Goal: Transaction & Acquisition: Purchase product/service

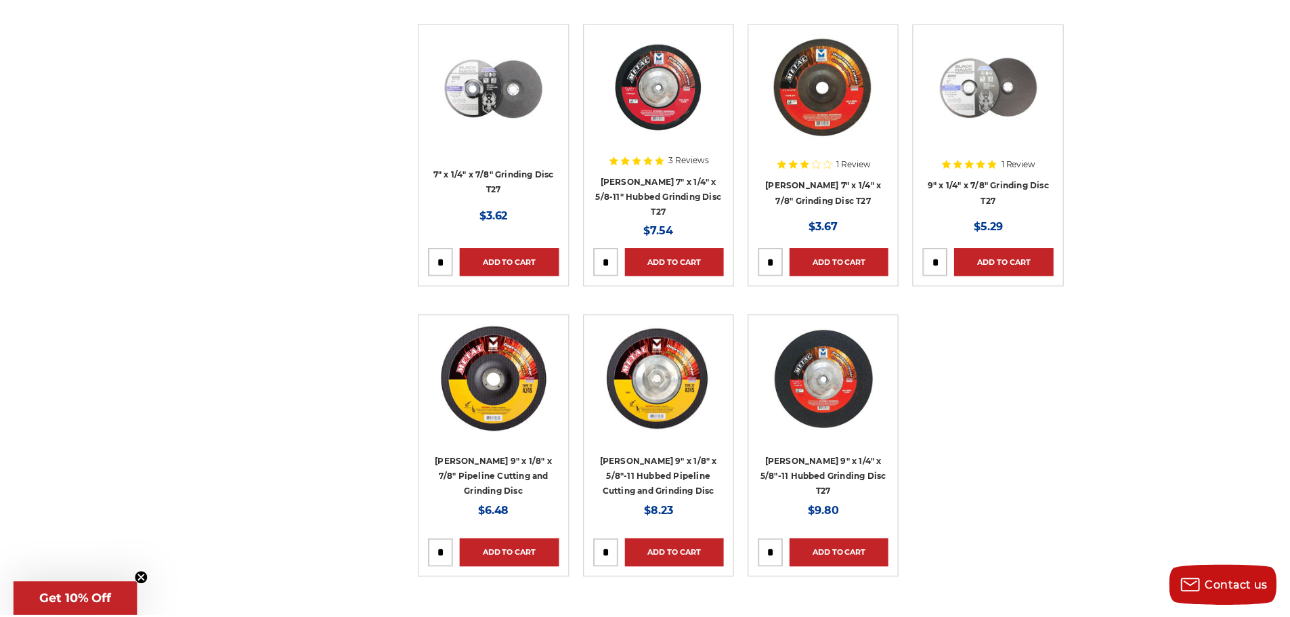
scroll to position [1761, 0]
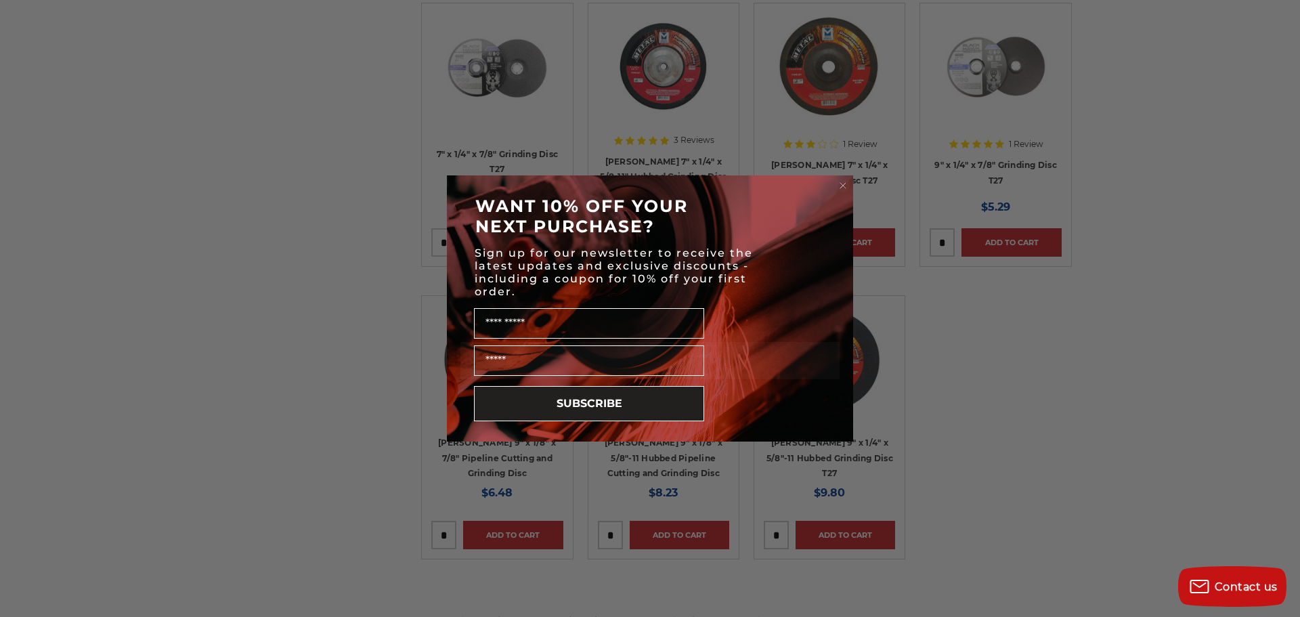
click at [840, 181] on circle "Close dialog" at bounding box center [843, 185] width 13 height 13
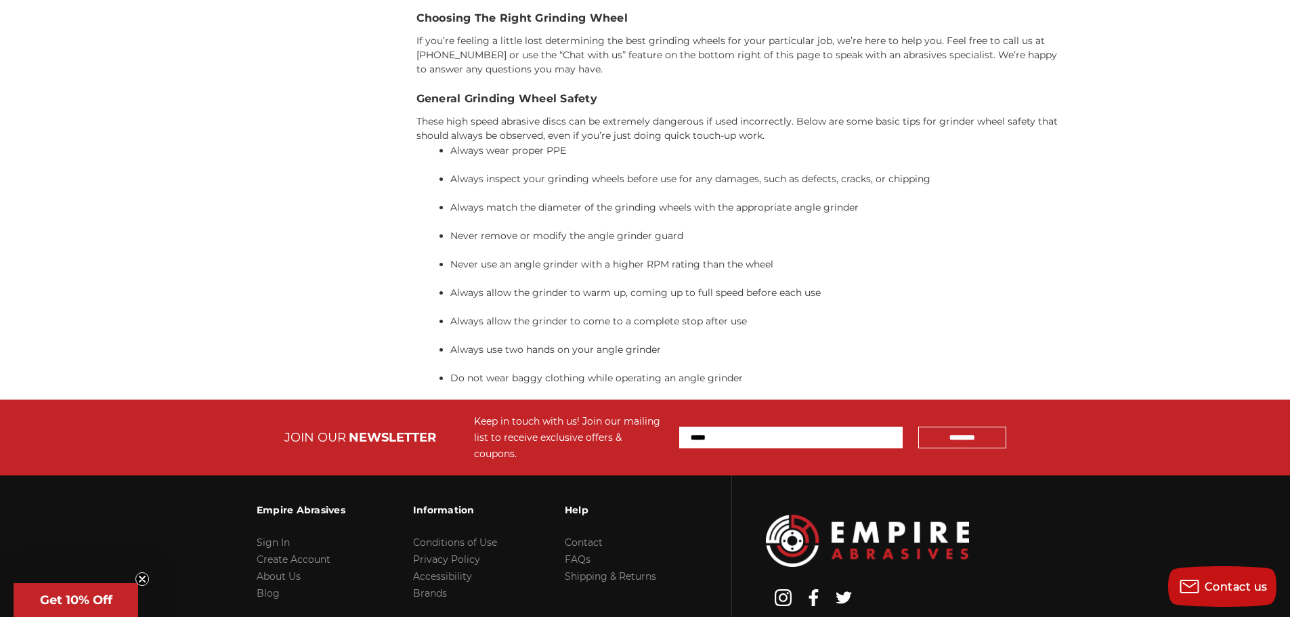
scroll to position [3265, 0]
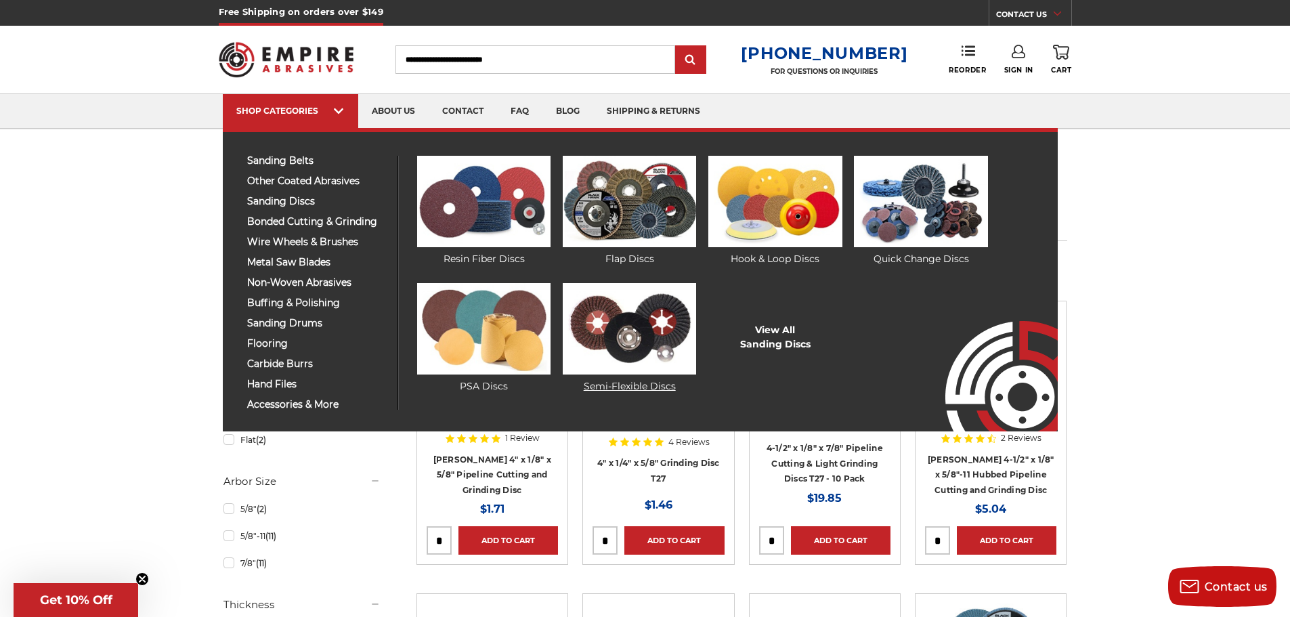
click at [644, 312] on img at bounding box center [629, 328] width 133 height 91
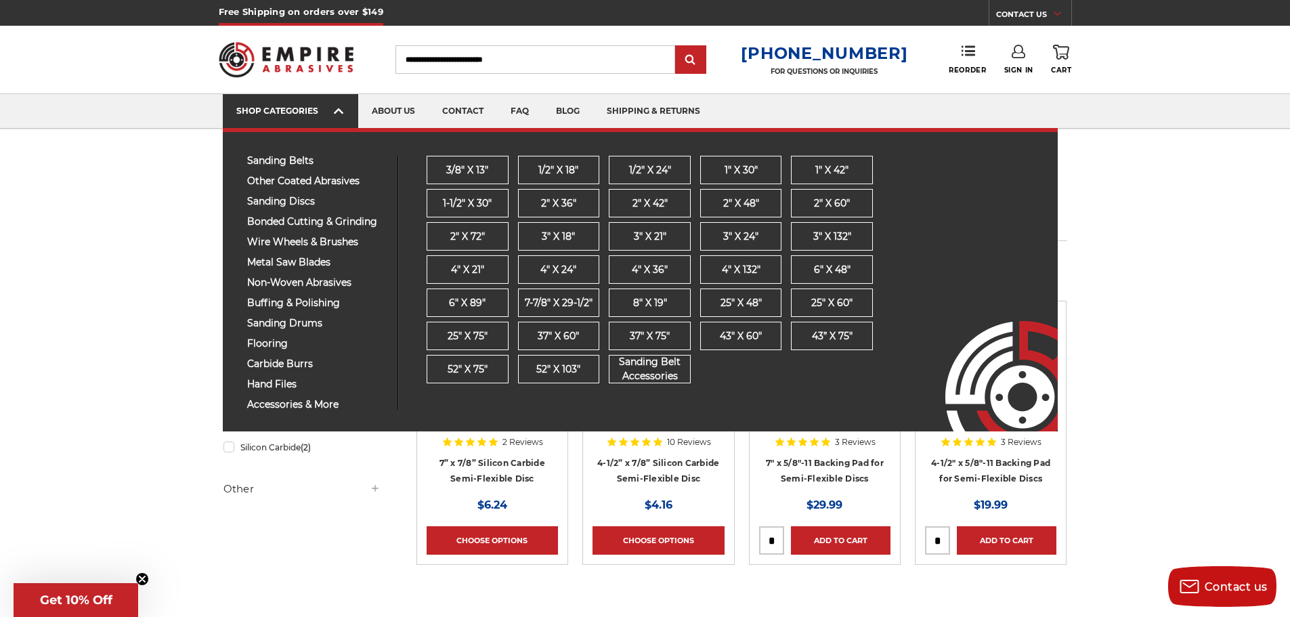
click at [331, 111] on div "SHOP CATEGORIES" at bounding box center [290, 111] width 108 height 10
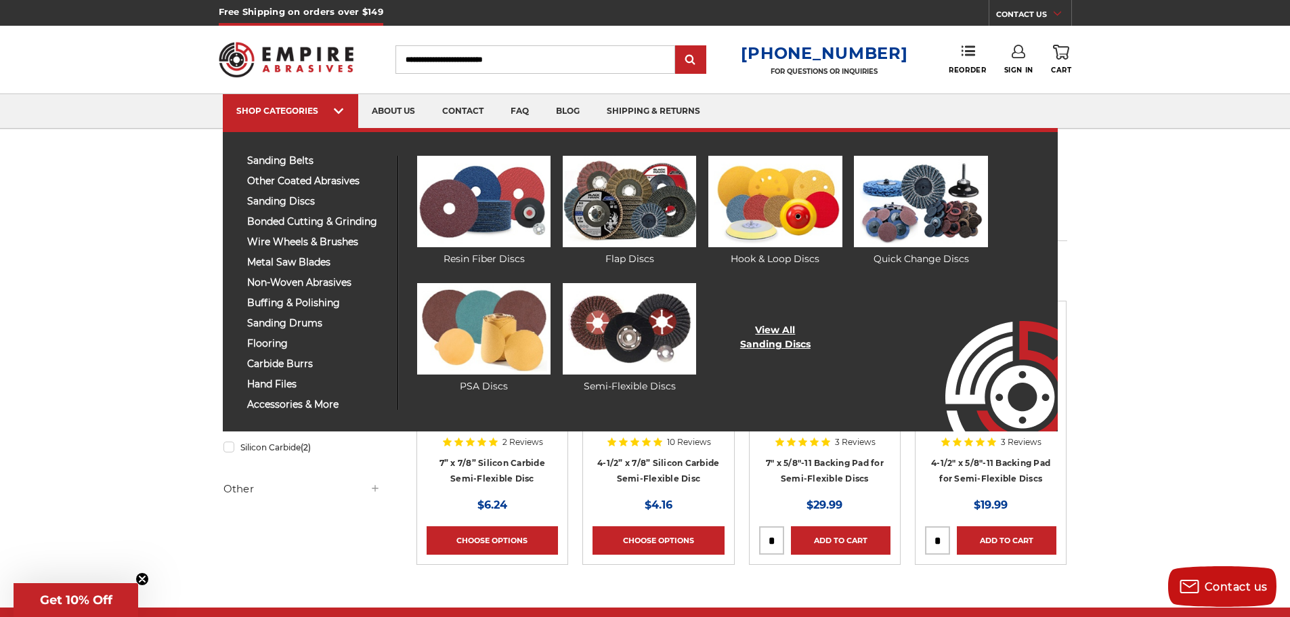
click at [775, 331] on link "View All Sanding Discs" at bounding box center [775, 337] width 70 height 28
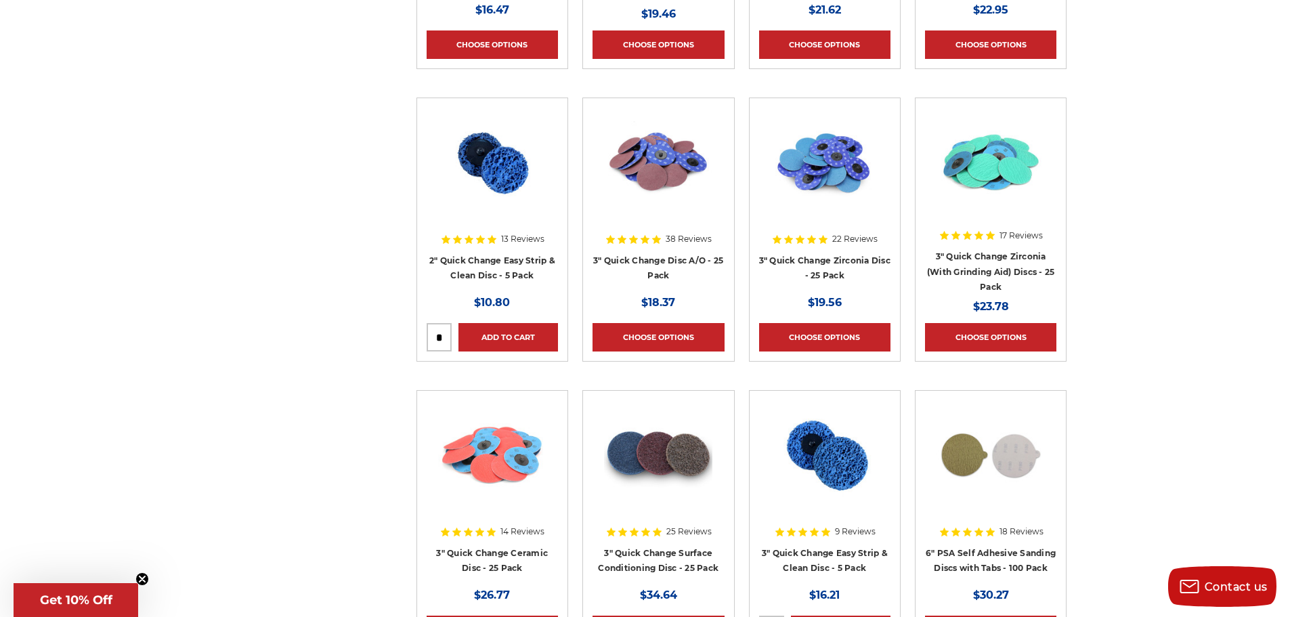
scroll to position [4605, 0]
